Goal: Check status: Check status

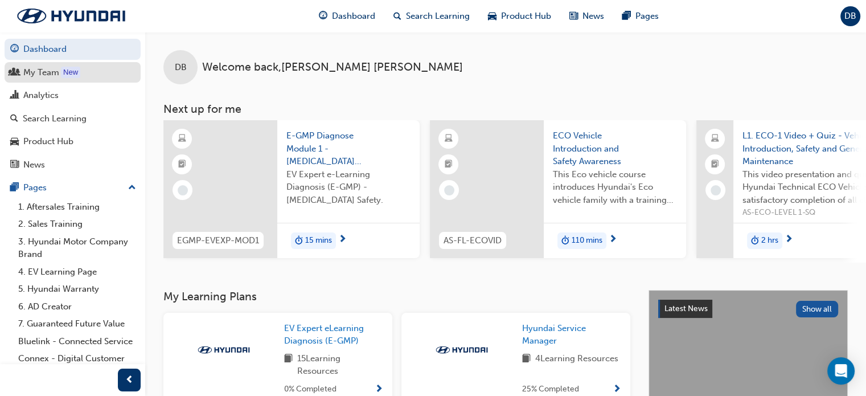
click at [32, 74] on div "My Team" at bounding box center [41, 72] width 36 height 13
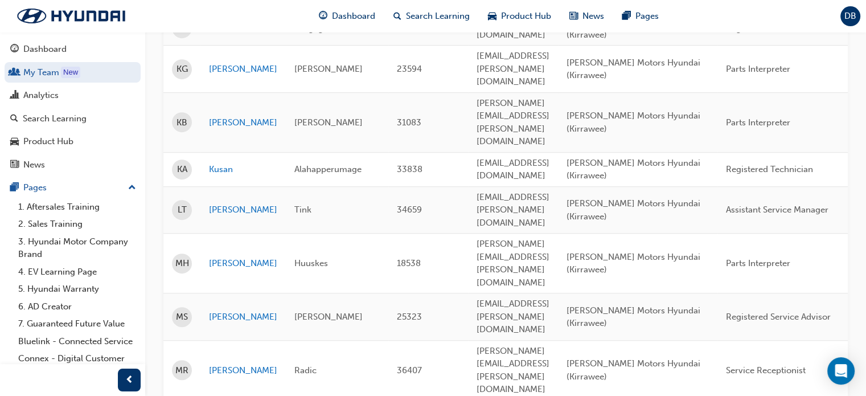
scroll to position [641, 0]
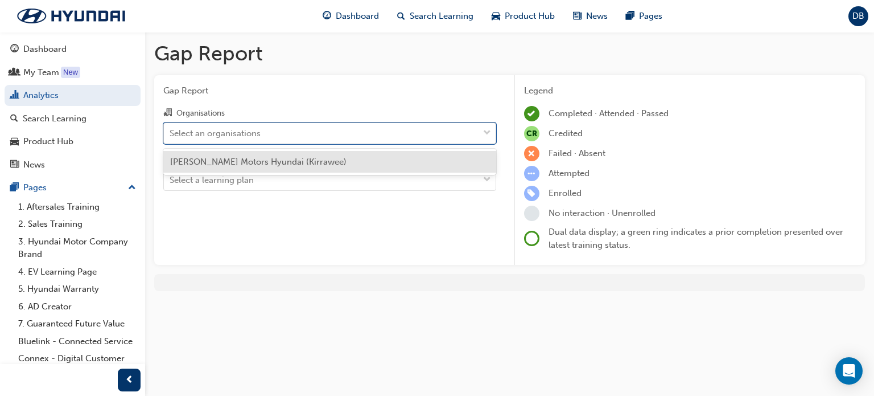
click at [361, 129] on div "Select an organisations" at bounding box center [321, 133] width 315 height 20
click at [171, 129] on input "Organisations option [PERSON_NAME] Motors Hyundai (Kirrawee) focused, 1 of 1. 1…" at bounding box center [170, 132] width 1 height 10
click at [346, 163] on div "[PERSON_NAME] Motors Hyundai (Kirrawee)" at bounding box center [329, 162] width 333 height 22
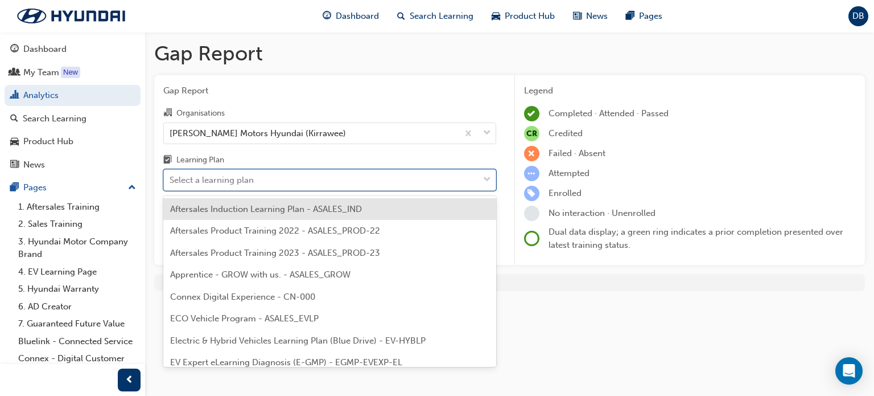
click at [342, 178] on div "Select a learning plan" at bounding box center [321, 180] width 315 height 20
click at [171, 178] on input "Learning Plan option Aftersales Induction Learning Plan - ASALES_IND focused, 1…" at bounding box center [170, 180] width 1 height 10
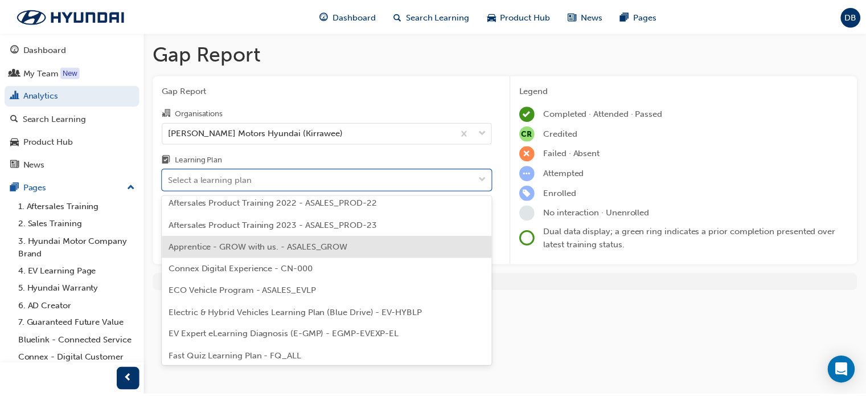
scroll to position [28, 0]
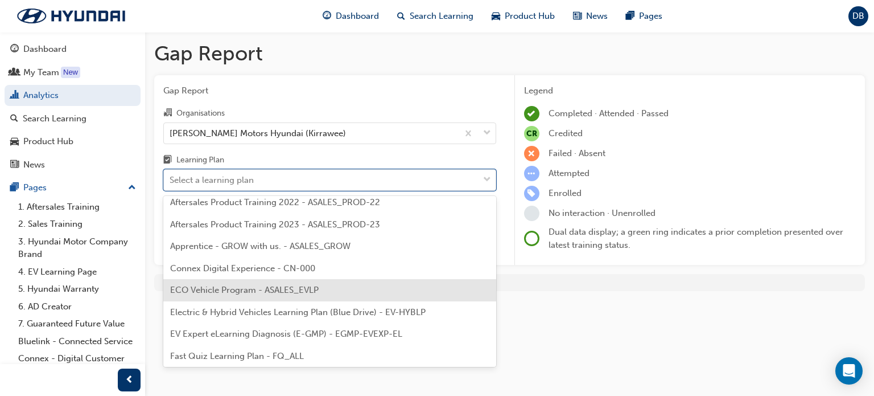
click at [324, 284] on div "ECO Vehicle Program - ASALES_EVLP" at bounding box center [329, 290] width 333 height 22
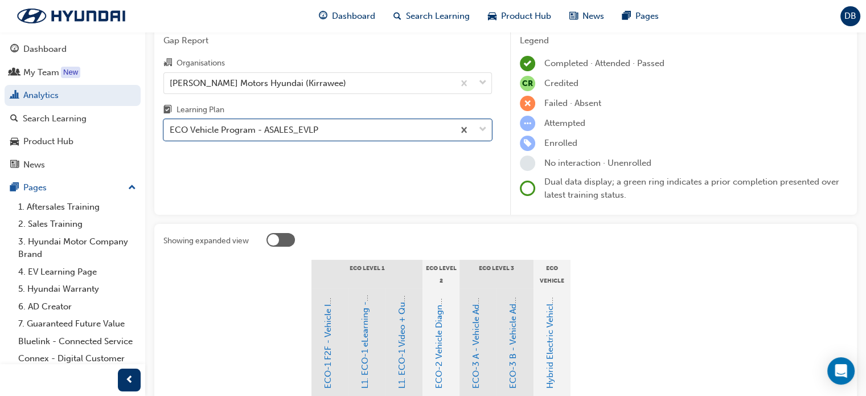
scroll to position [48, 0]
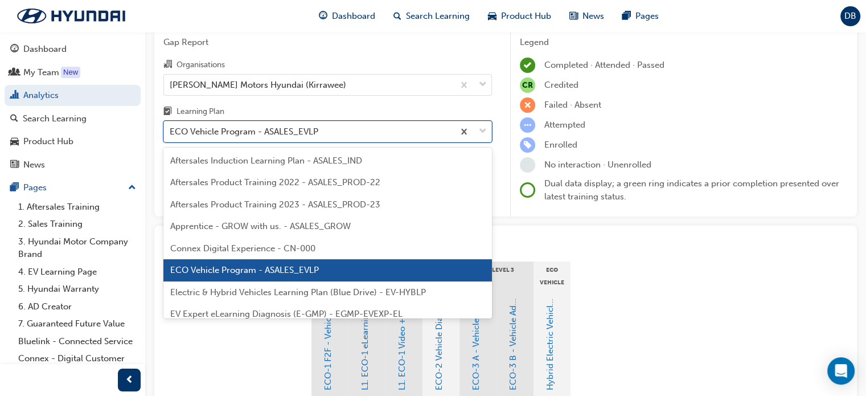
click at [393, 129] on div "ECO Vehicle Program - ASALES_EVLP" at bounding box center [309, 132] width 290 height 20
click at [171, 129] on input "Learning Plan option ECO Vehicle Program - ASALES_EVLP, selected. option ECO Ve…" at bounding box center [170, 131] width 1 height 10
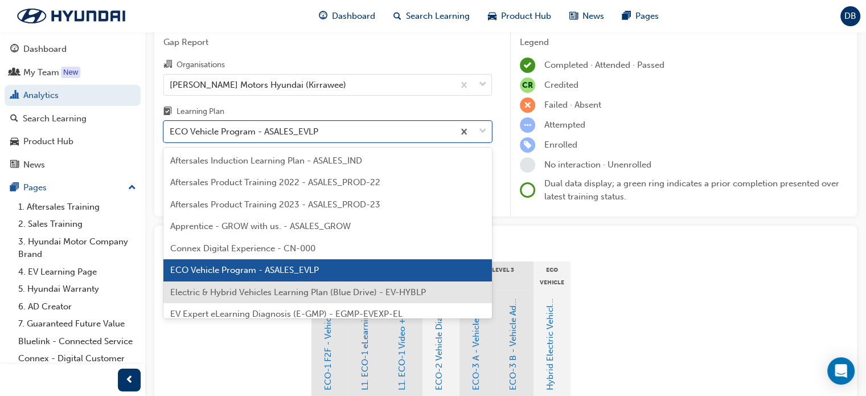
click at [314, 285] on div "Electric & Hybrid Vehicles Learning Plan (Blue Drive) - EV-HYBLP" at bounding box center [327, 292] width 328 height 22
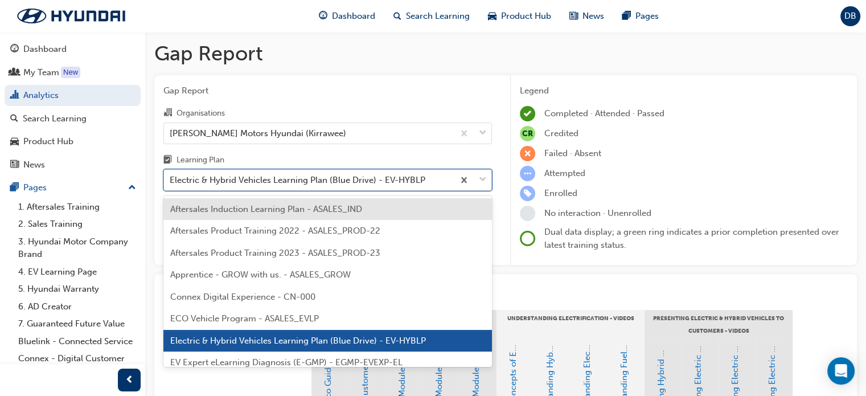
click at [292, 170] on div "Electric & Hybrid Vehicles Learning Plan (Blue Drive) - EV-HYBLP" at bounding box center [327, 180] width 328 height 22
click at [171, 175] on input "Learning Plan option Electric & Hybrid Vehicles Learning Plan (Blue Drive) - EV…" at bounding box center [170, 180] width 1 height 10
click at [282, 310] on div "ECO Vehicle Program - ASALES_EVLP" at bounding box center [327, 318] width 328 height 22
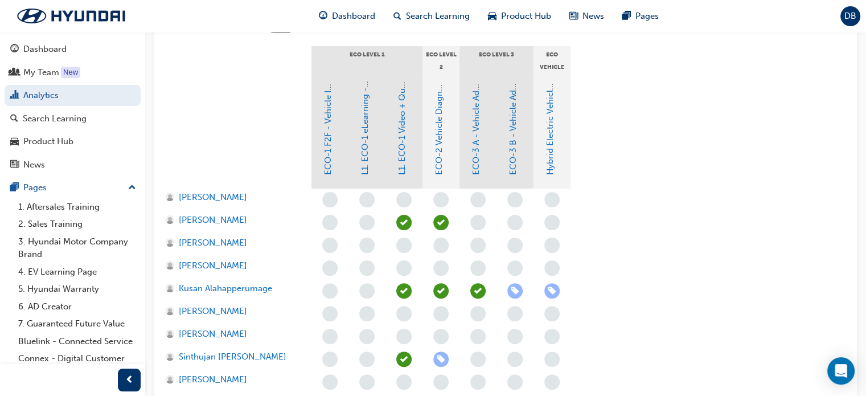
scroll to position [267, 0]
